Goal: Transaction & Acquisition: Purchase product/service

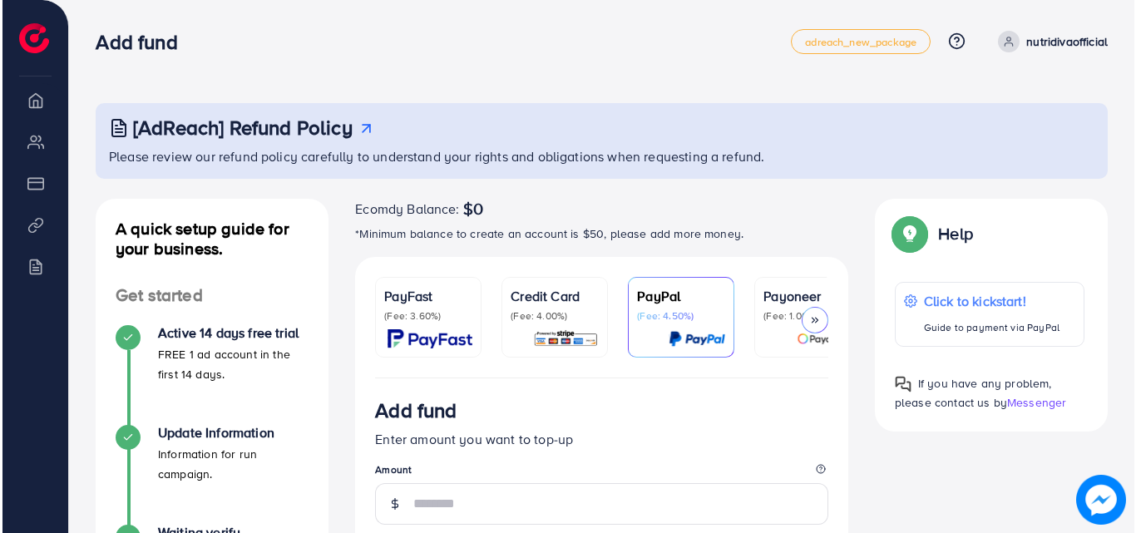
scroll to position [7, 0]
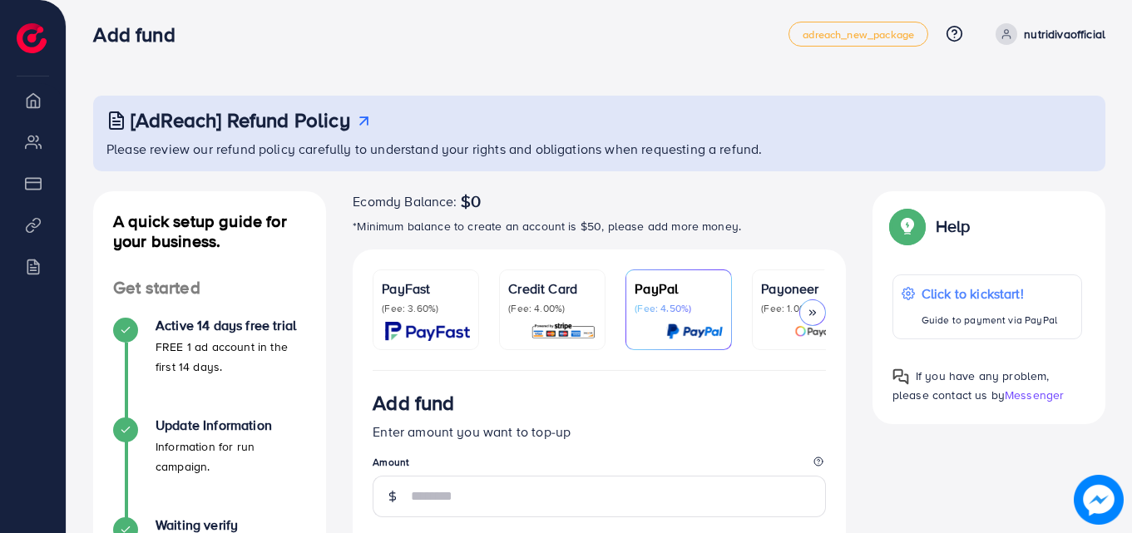
click at [541, 303] on p "(Fee: 4.00%)" at bounding box center [552, 308] width 88 height 13
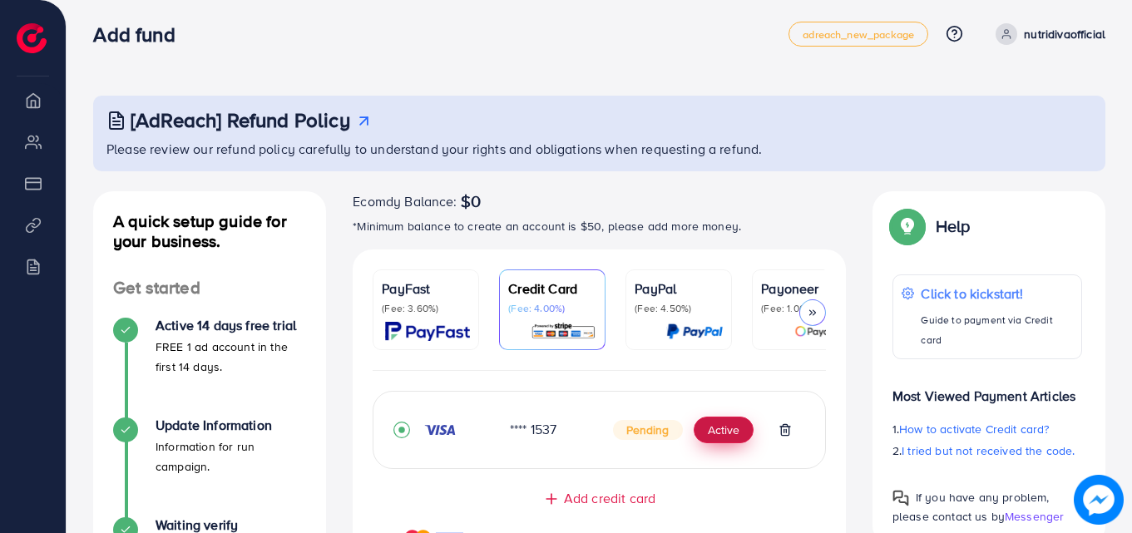
click at [725, 433] on button "Active" at bounding box center [724, 430] width 60 height 27
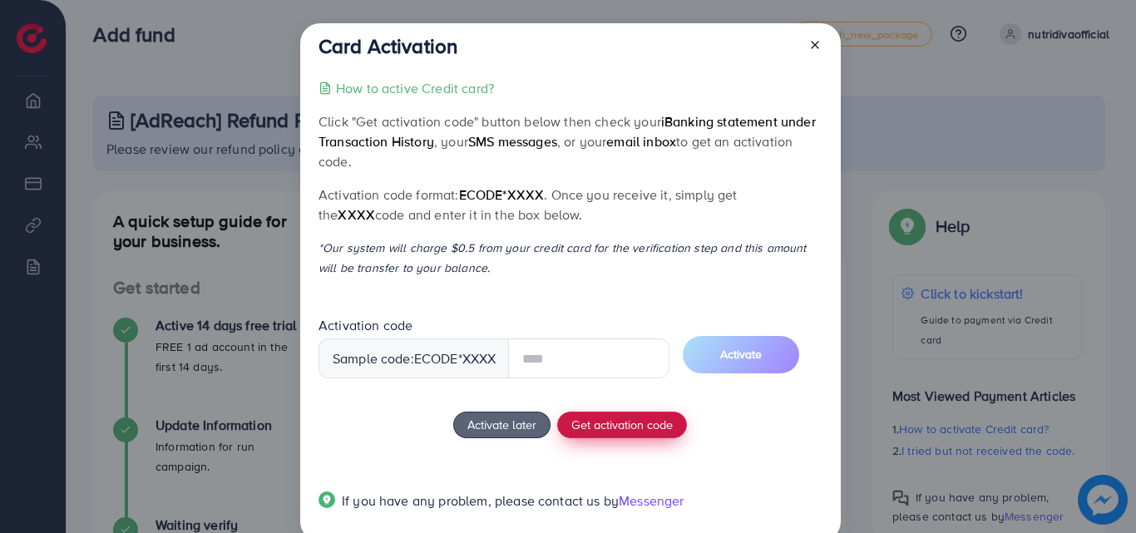
click at [631, 425] on div "How to active Credit card? Click "Get activation code" button below then check …" at bounding box center [570, 304] width 503 height 453
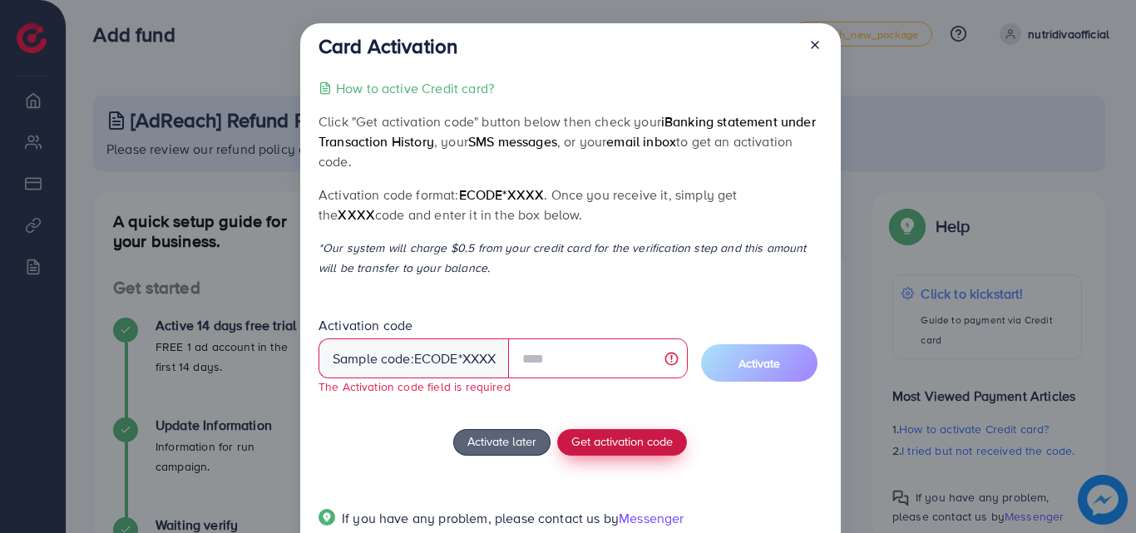
click at [631, 448] on span "Get activation code" at bounding box center [622, 441] width 101 height 17
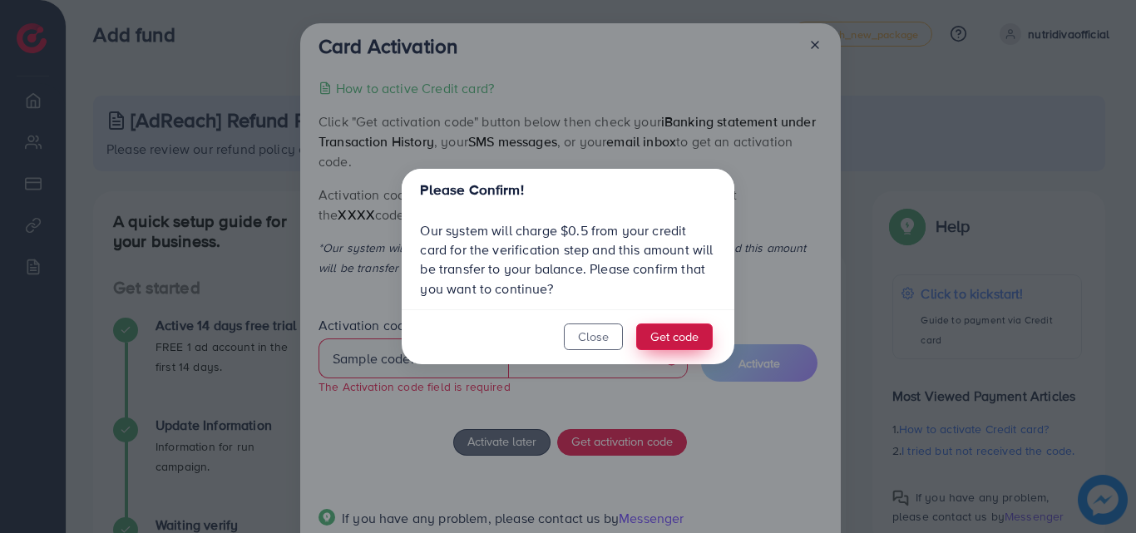
click at [654, 334] on button "Get code" at bounding box center [674, 337] width 77 height 27
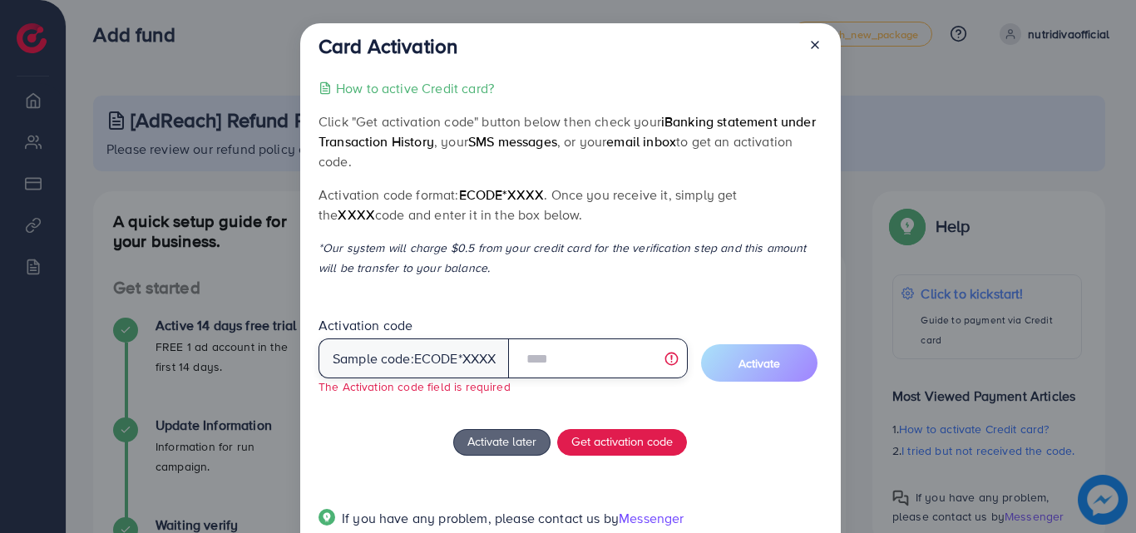
click at [572, 350] on input "text" at bounding box center [597, 359] width 179 height 40
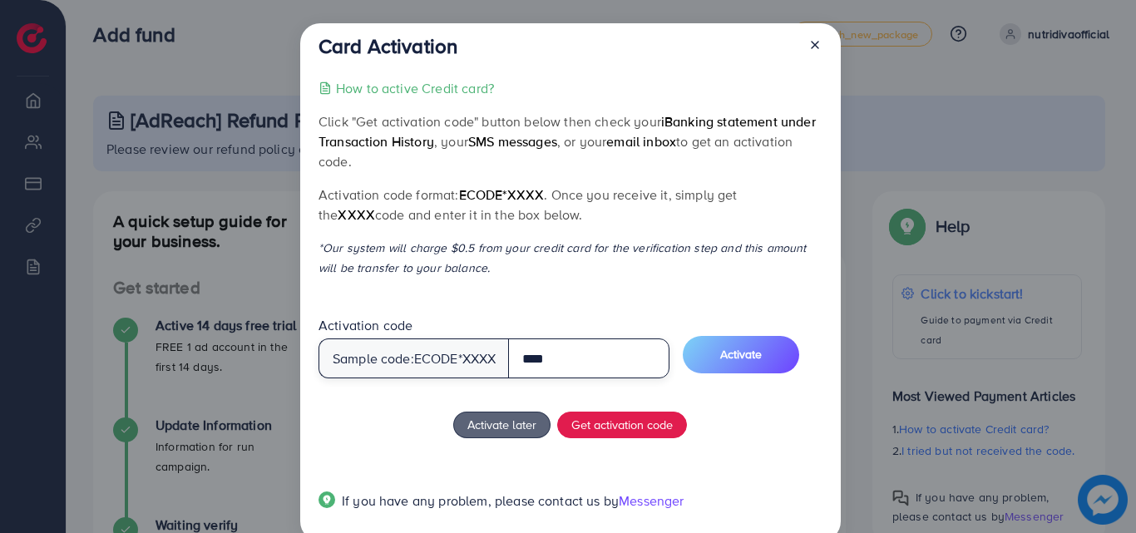
type input "****"
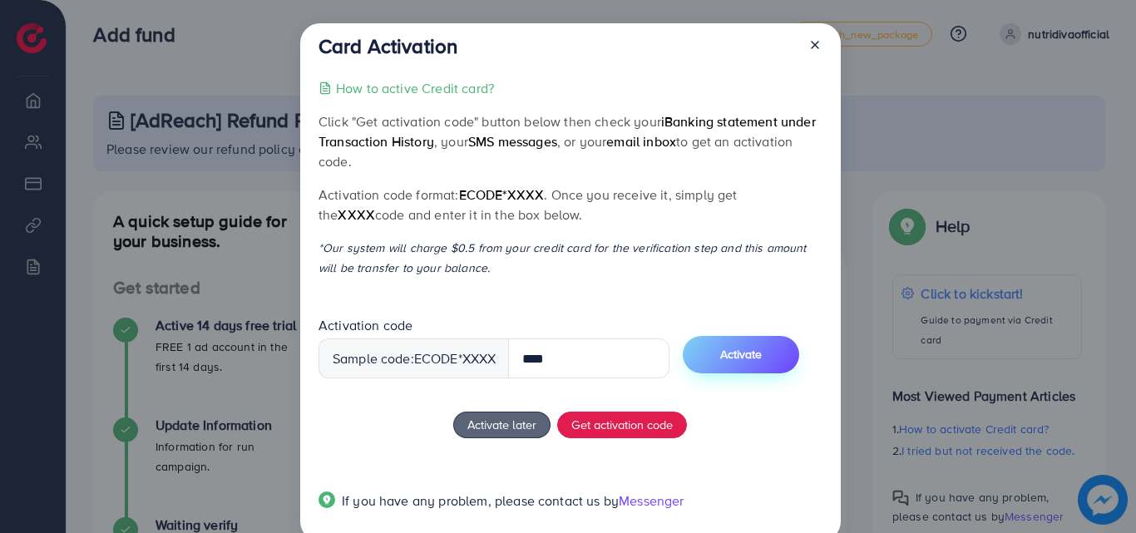
click at [745, 359] on span "Activate" at bounding box center [741, 354] width 42 height 17
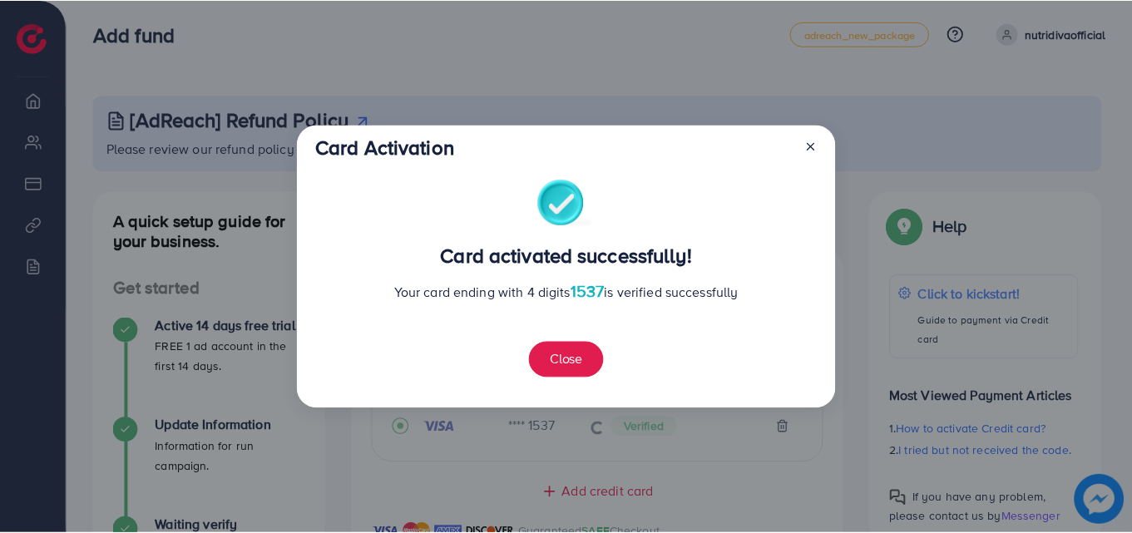
scroll to position [453, 0]
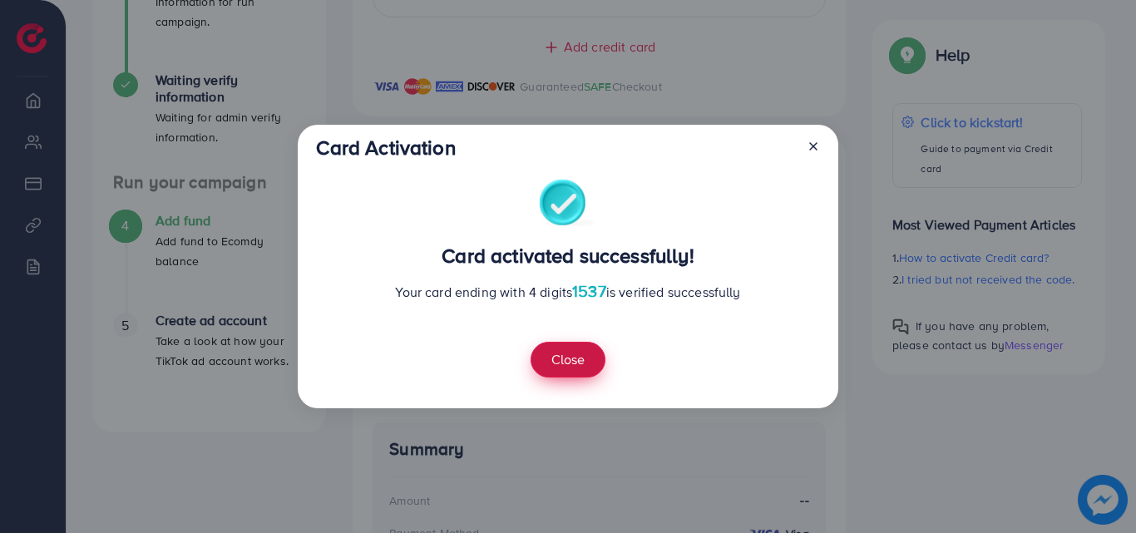
click at [580, 369] on button "Close" at bounding box center [568, 360] width 75 height 36
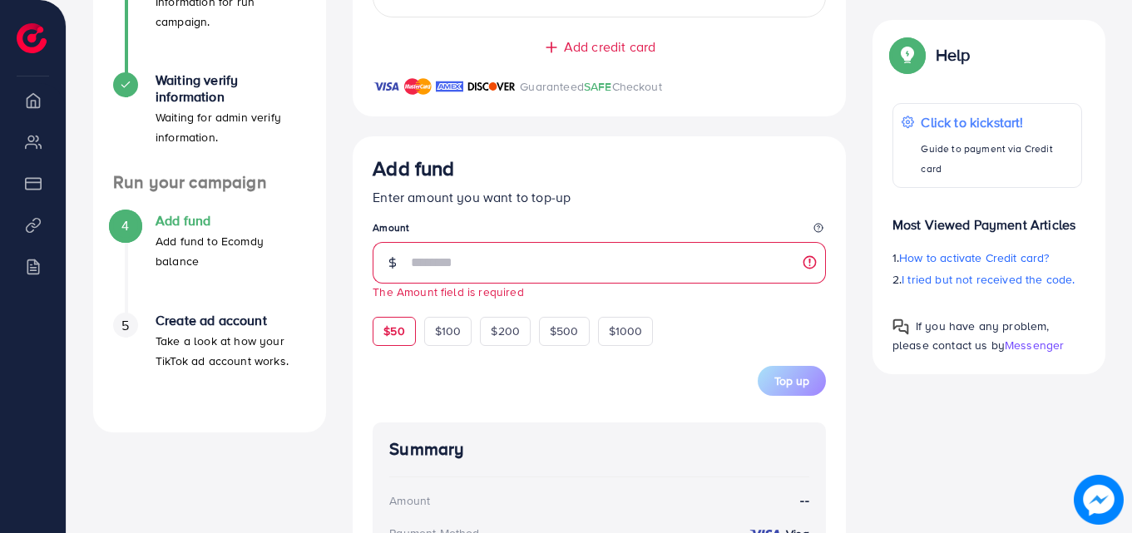
click at [377, 325] on div "$50" at bounding box center [394, 331] width 42 height 28
type input "**"
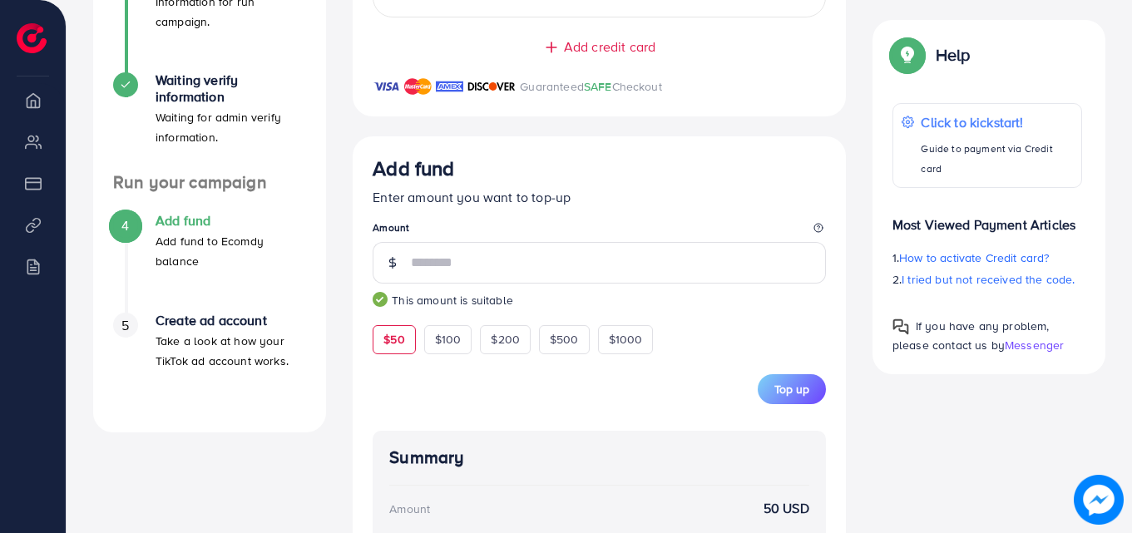
click at [798, 409] on div "Add fund Enter amount you want to top-up Amount ** This amount is suitable $50 …" at bounding box center [599, 442] width 453 height 573
click at [789, 398] on span "Top up" at bounding box center [792, 389] width 35 height 17
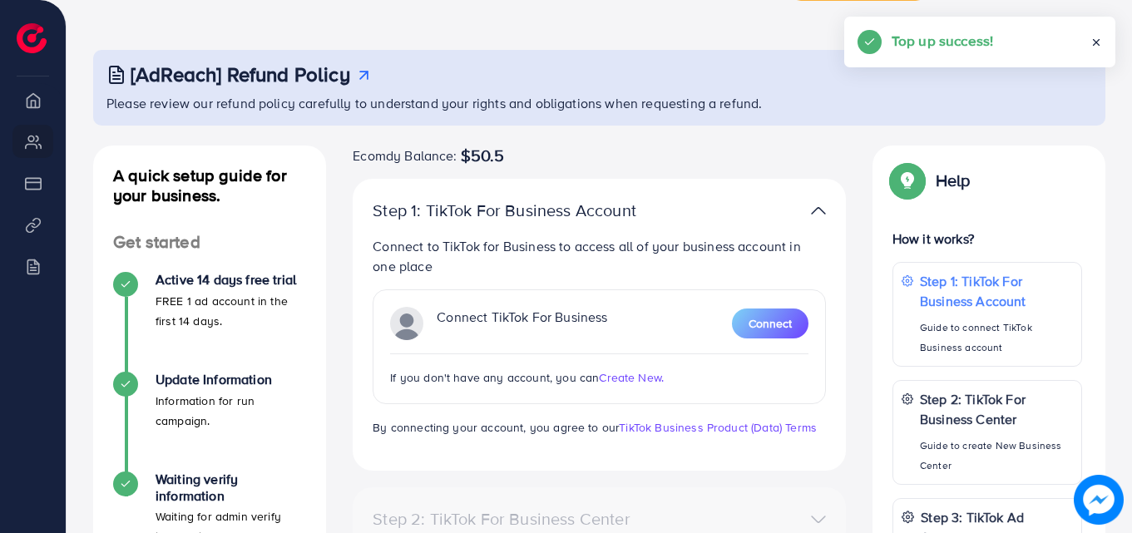
scroll to position [83, 0]
